Goal: Communication & Community: Ask a question

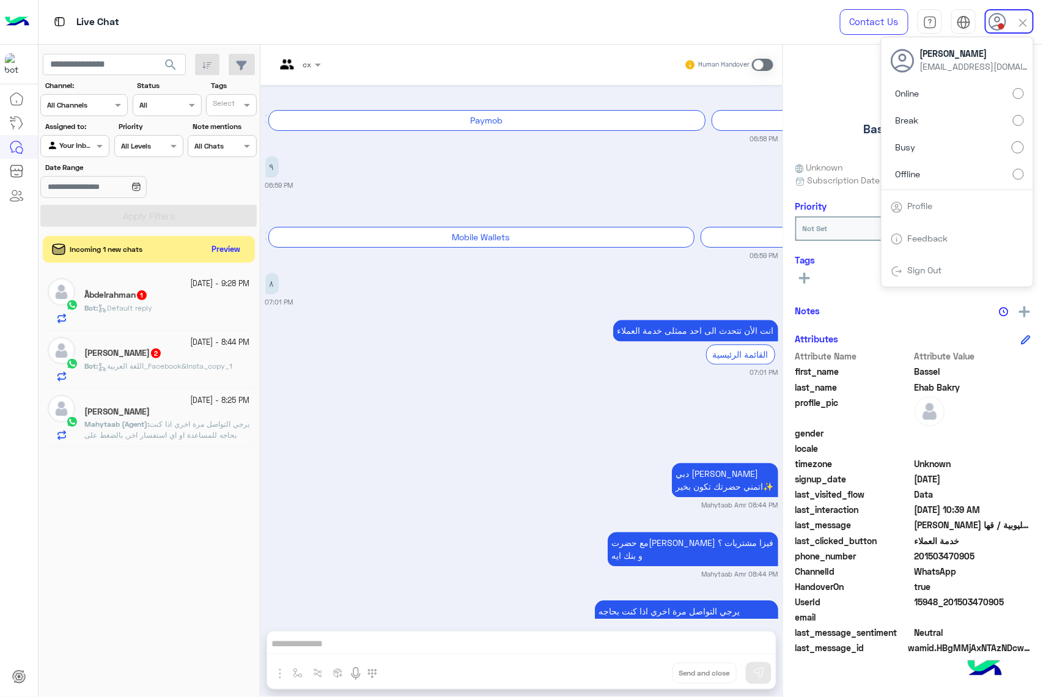
scroll to position [2735, 0]
